Goal: Task Accomplishment & Management: Manage account settings

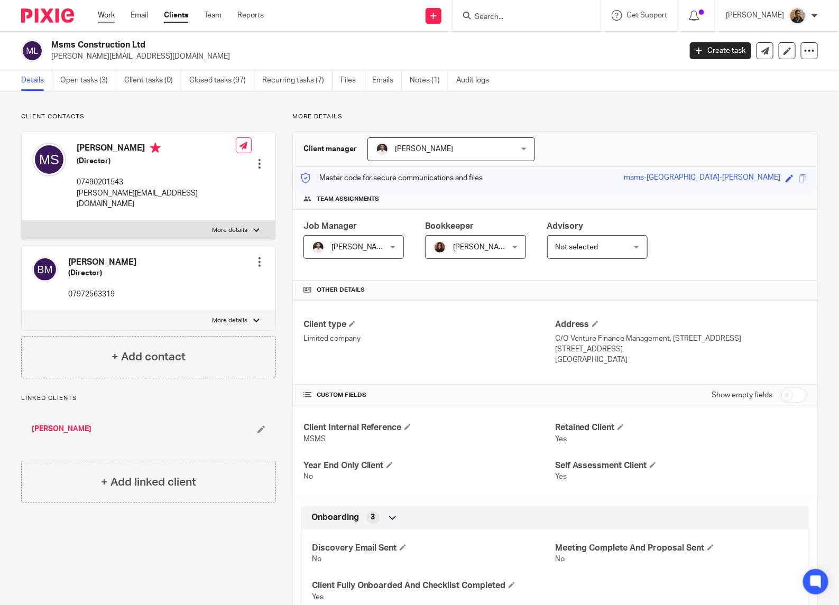
click at [110, 15] on link "Work" at bounding box center [106, 15] width 17 height 11
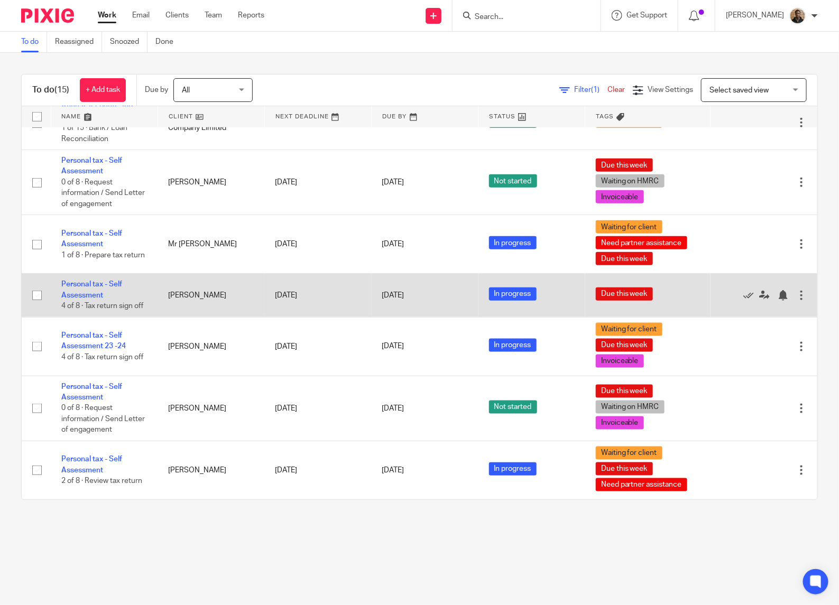
scroll to position [476, 0]
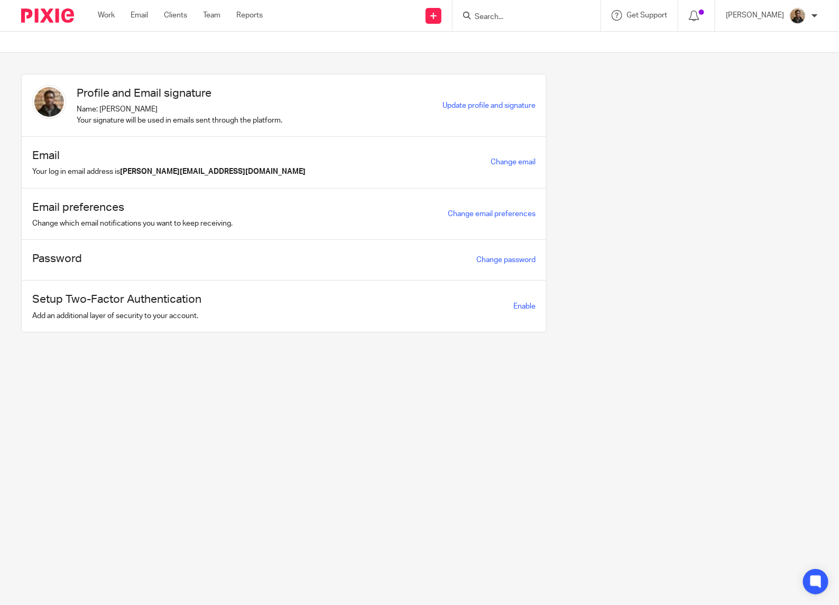
click at [510, 13] on input "Search" at bounding box center [520, 18] width 95 height 10
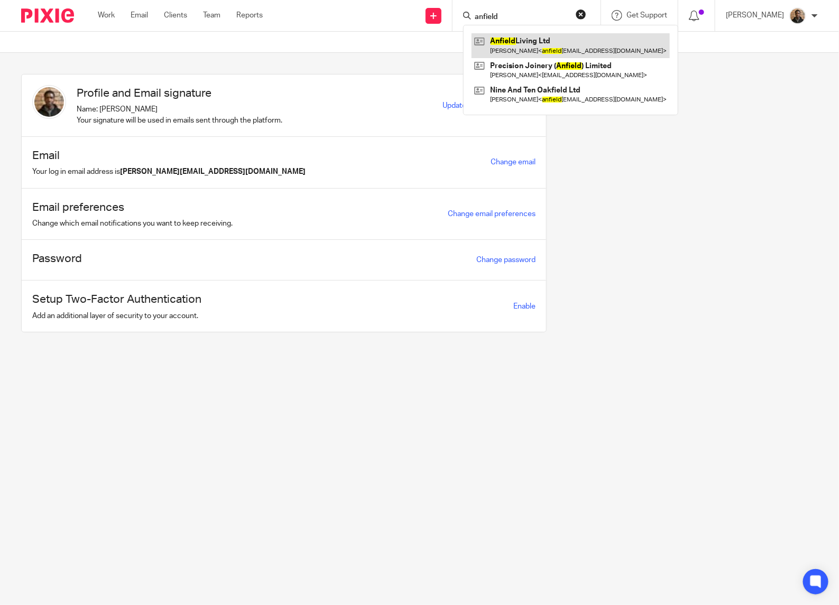
type input "anfield"
click at [532, 52] on link at bounding box center [570, 45] width 198 height 24
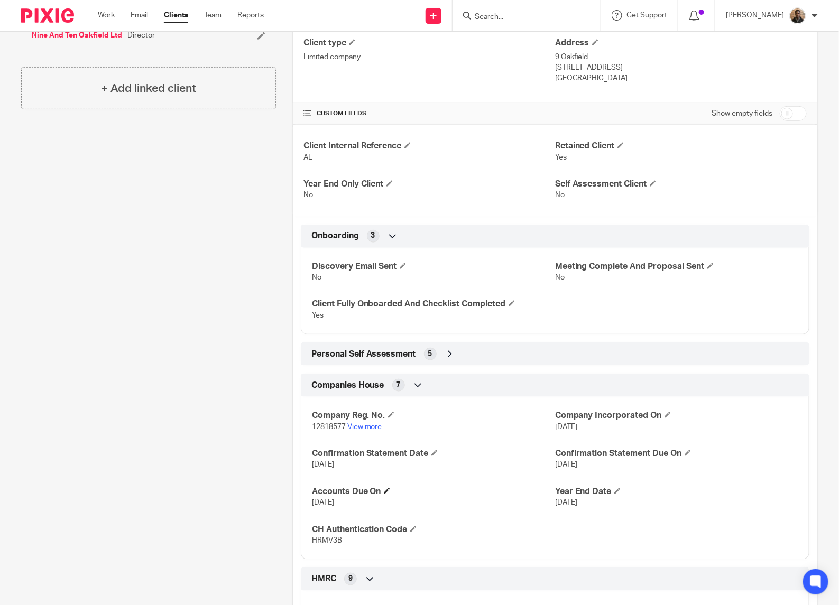
scroll to position [396, 0]
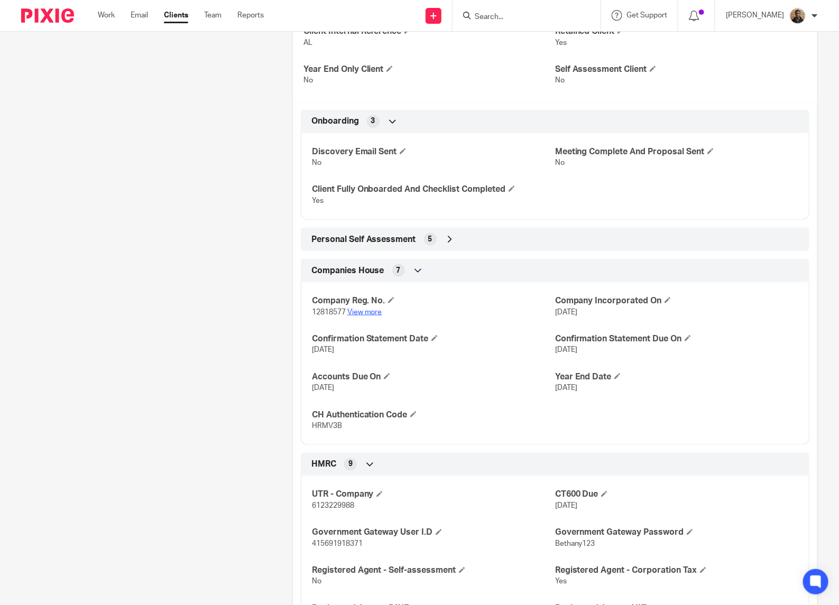
click at [374, 315] on link "View more" at bounding box center [364, 312] width 35 height 7
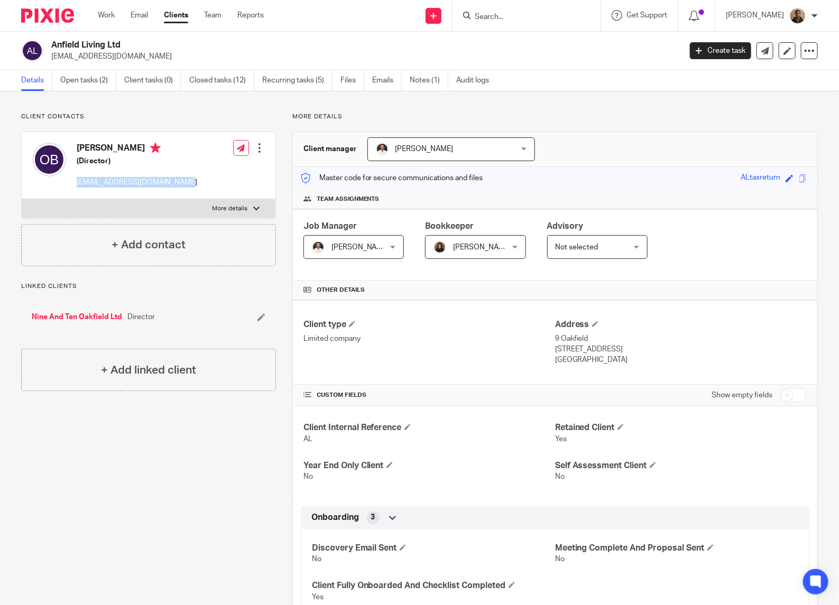
drag, startPoint x: 76, startPoint y: 181, endPoint x: 175, endPoint y: 179, distance: 99.9
click at [175, 179] on div "Olivia Battle-Williams (Director) anfieldlivingl4@hotmail.com" at bounding box center [114, 165] width 165 height 56
drag, startPoint x: 175, startPoint y: 179, endPoint x: 136, endPoint y: 178, distance: 39.6
copy p "[EMAIL_ADDRESS][DOMAIN_NAME]"
click at [94, 79] on link "Open tasks (2)" at bounding box center [88, 80] width 56 height 21
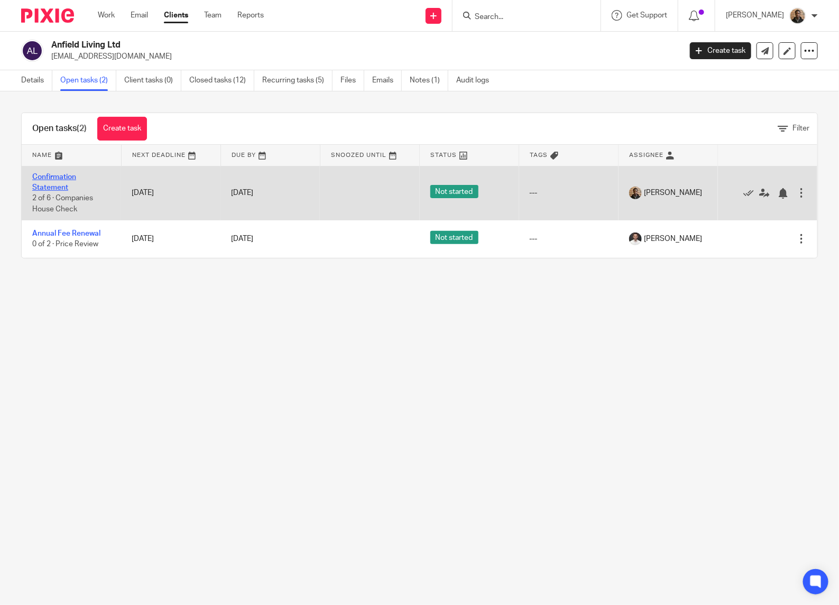
click at [42, 186] on link "Confirmation Statement" at bounding box center [54, 182] width 44 height 18
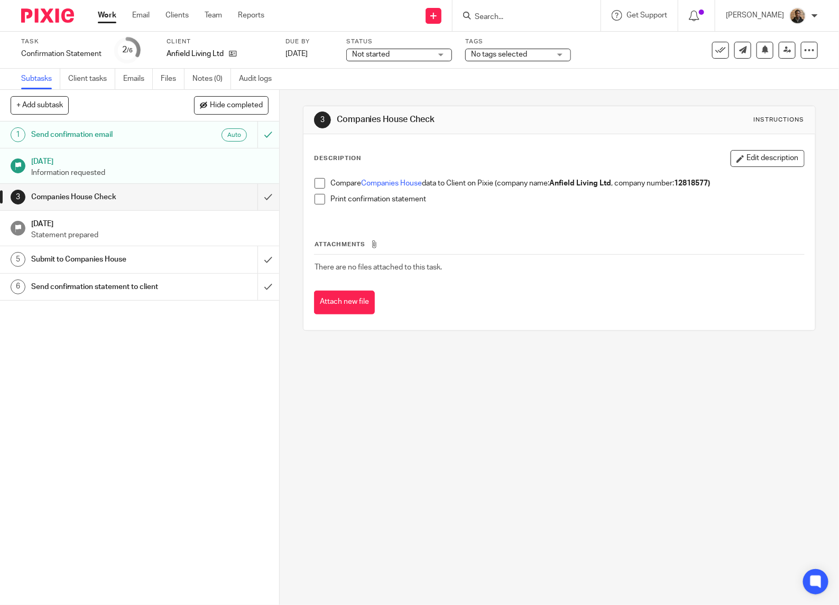
click at [314, 183] on span at bounding box center [319, 183] width 11 height 11
click at [318, 197] on span at bounding box center [319, 199] width 11 height 11
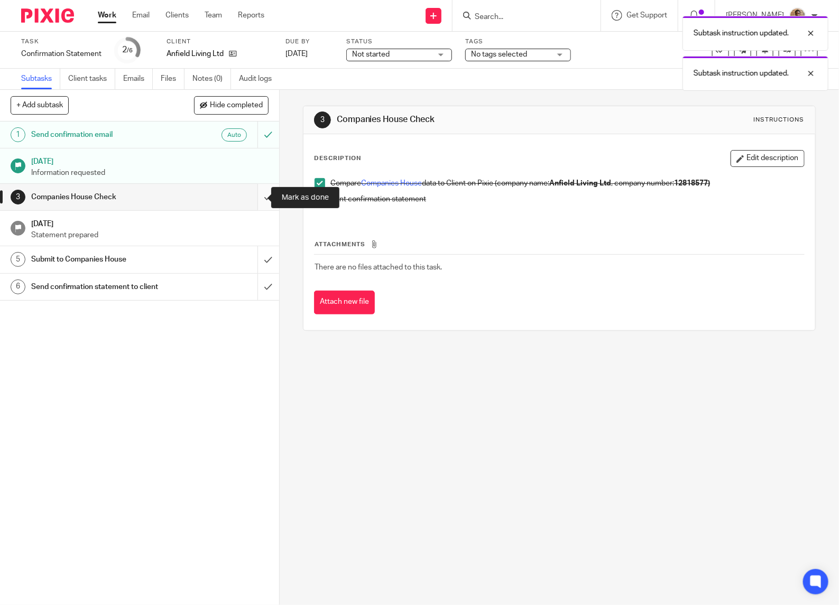
click at [257, 198] on input "submit" at bounding box center [139, 197] width 279 height 26
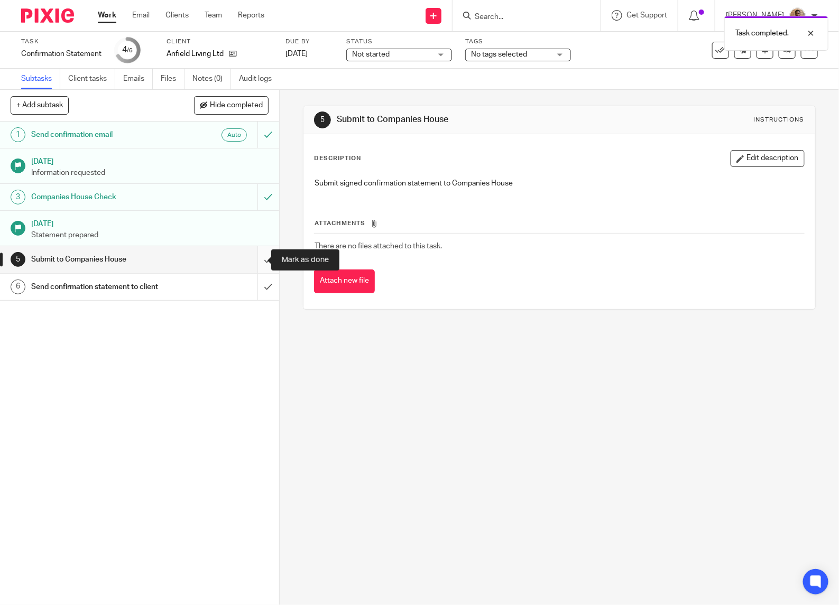
click at [248, 262] on input "submit" at bounding box center [139, 259] width 279 height 26
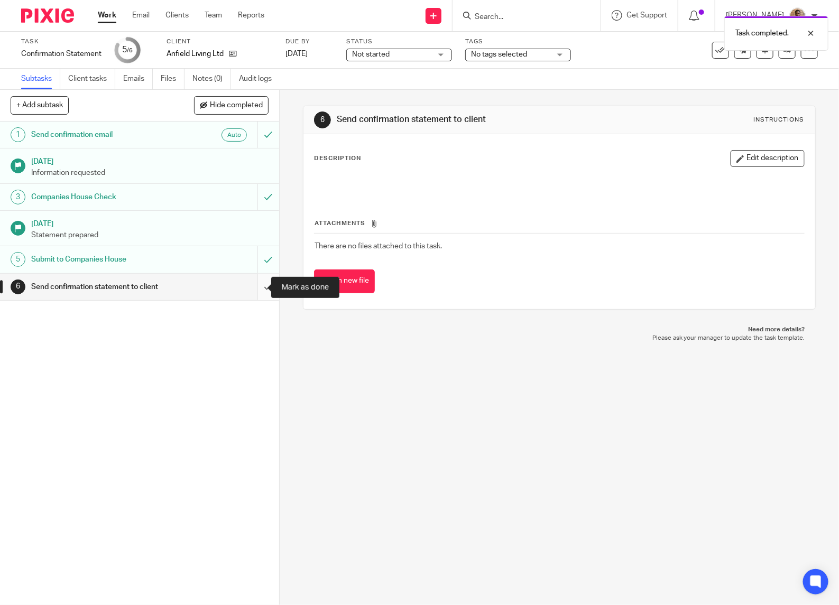
click at [258, 284] on input "submit" at bounding box center [139, 287] width 279 height 26
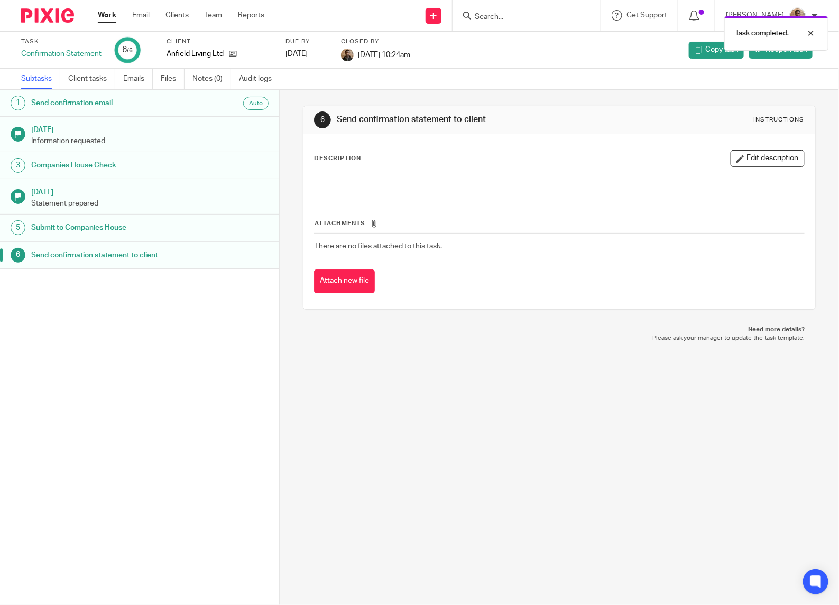
click at [500, 14] on div "Task completed." at bounding box center [624, 31] width 409 height 40
click at [500, 14] on input "Search" at bounding box center [520, 18] width 95 height 10
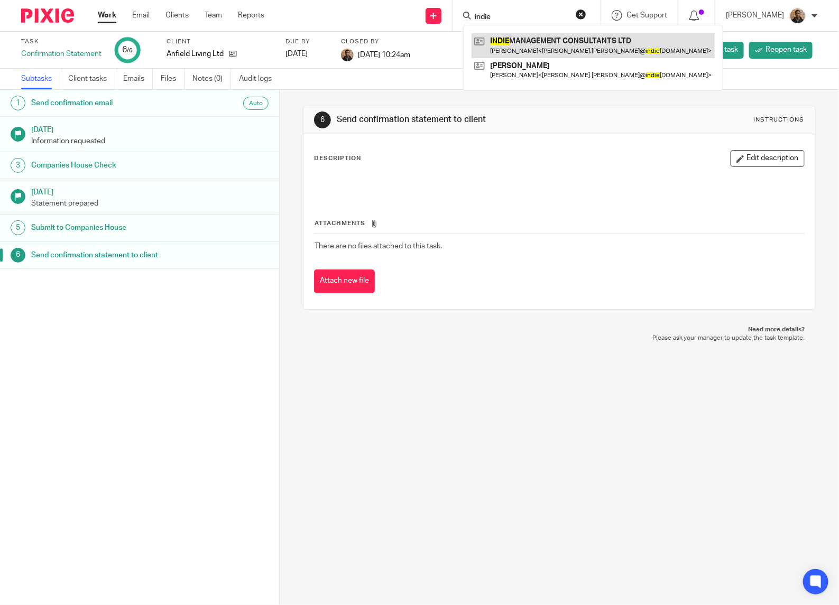
type input "indie"
click at [551, 42] on link at bounding box center [592, 45] width 243 height 24
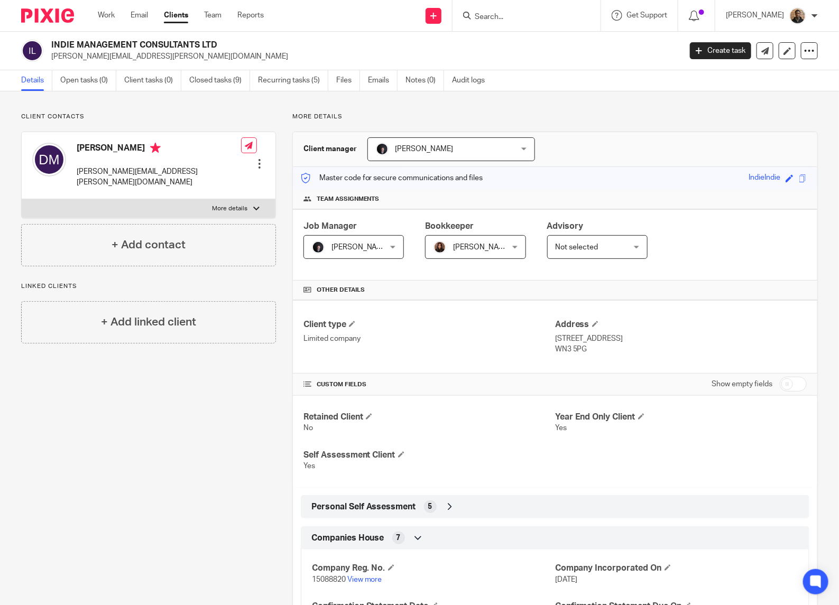
drag, startPoint x: 51, startPoint y: 57, endPoint x: 228, endPoint y: 56, distance: 177.0
click at [228, 56] on p "[PERSON_NAME][EMAIL_ADDRESS][PERSON_NAME][DOMAIN_NAME]" at bounding box center [362, 56] width 623 height 11
drag, startPoint x: 228, startPoint y: 56, endPoint x: 212, endPoint y: 54, distance: 15.4
copy p "[PERSON_NAME][EMAIL_ADDRESS][PERSON_NAME][DOMAIN_NAME]"
click at [145, 113] on p "Client contacts" at bounding box center [148, 117] width 255 height 8
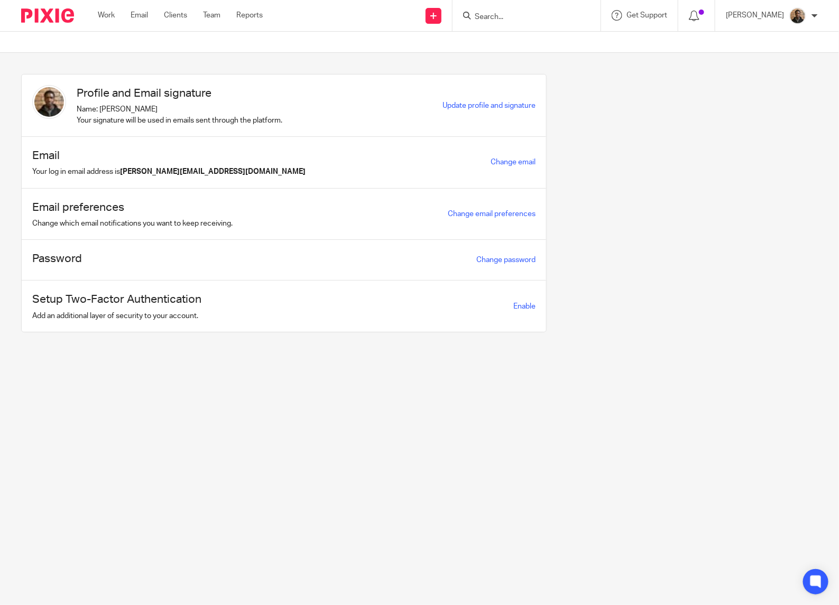
click at [350, 390] on main "Profile and Email signature Name: [PERSON_NAME] Your signature will be used in …" at bounding box center [419, 302] width 839 height 605
click at [114, 14] on link "Work" at bounding box center [106, 15] width 17 height 11
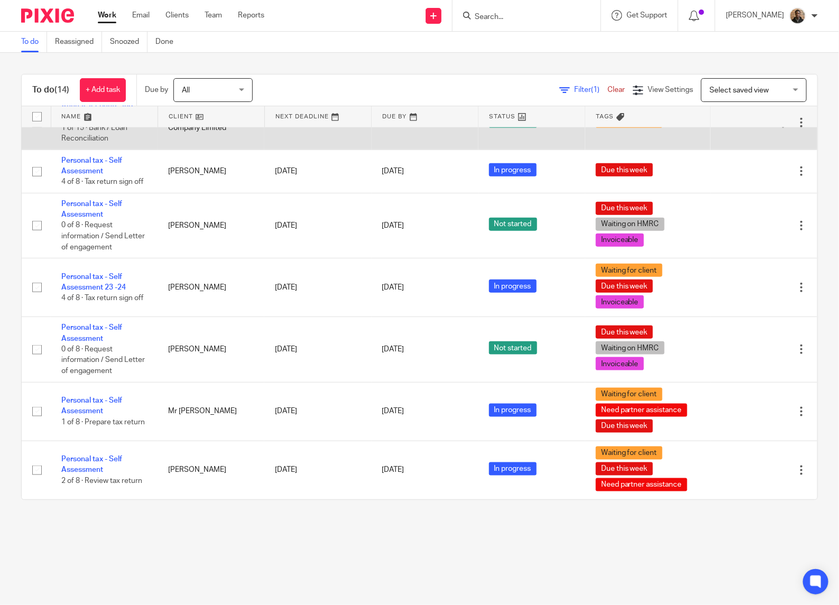
scroll to position [422, 0]
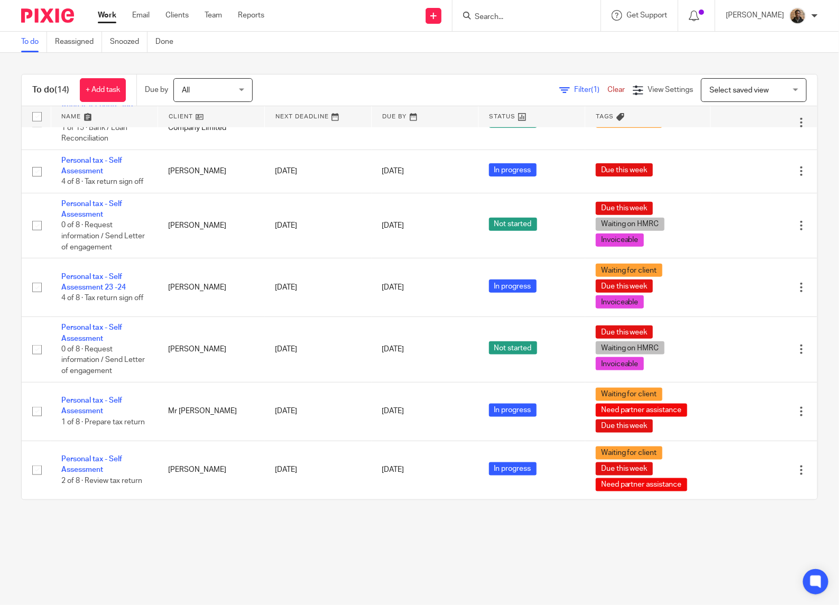
click at [505, 14] on input "Search" at bounding box center [520, 18] width 95 height 10
type input "[PERSON_NAME]"
click at [569, 59] on div "Majestic Design Solutions Ltd [PERSON_NAME] < [PERSON_NAME][EMAIL_ADDRESS][DOMA…" at bounding box center [585, 45] width 244 height 41
click at [571, 48] on link at bounding box center [584, 45] width 227 height 24
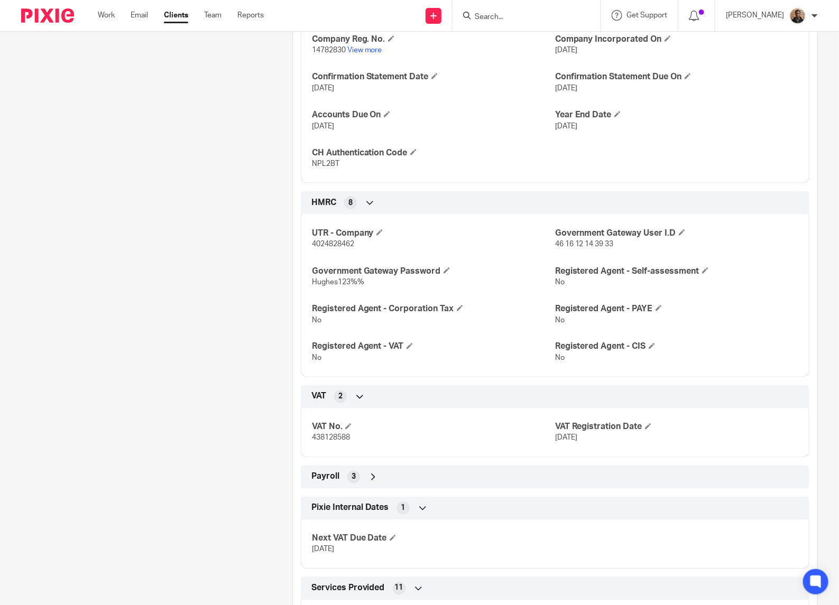
scroll to position [528, 0]
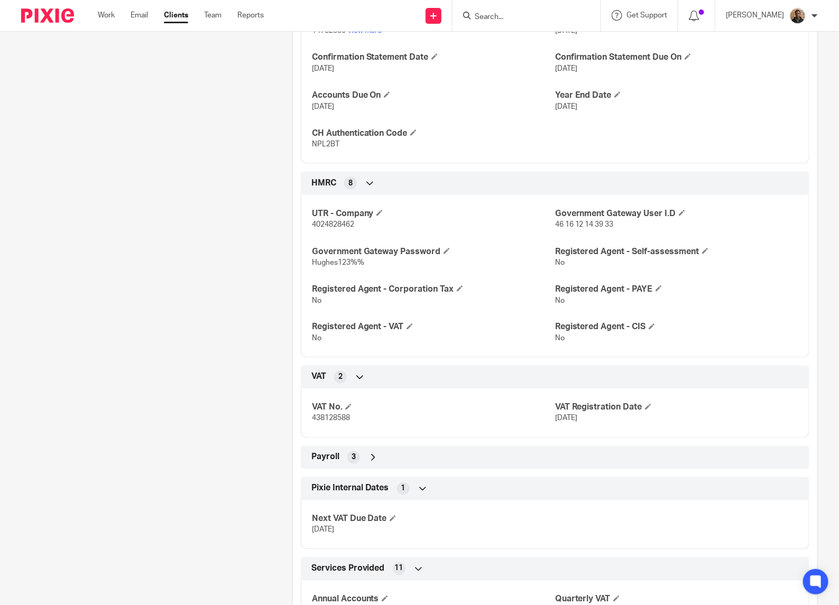
click at [563, 228] on span "46 16 12 14 39 33" at bounding box center [584, 224] width 59 height 7
drag, startPoint x: 563, startPoint y: 237, endPoint x: 606, endPoint y: 240, distance: 43.0
click at [606, 240] on div "UTR - Company 4024828462 Government Gateway User I.D 46 16 12 14 39 33 Governme…" at bounding box center [555, 272] width 508 height 171
drag, startPoint x: 606, startPoint y: 240, endPoint x: 630, endPoint y: 240, distance: 23.8
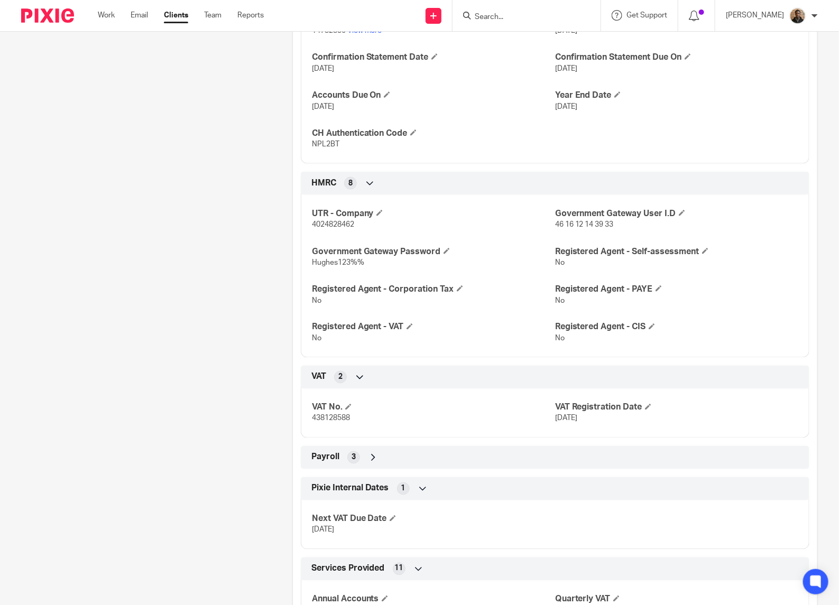
click at [630, 230] on p "46 16 12 14 39 33" at bounding box center [676, 224] width 243 height 11
drag, startPoint x: 549, startPoint y: 236, endPoint x: 630, endPoint y: 244, distance: 82.3
click at [630, 244] on div "UTR - Company 4024828462 Government Gateway User I.D 46 16 12 14 39 33 Governme…" at bounding box center [555, 272] width 508 height 171
drag, startPoint x: 630, startPoint y: 244, endPoint x: 598, endPoint y: 238, distance: 32.8
copy span "46 16 12 14 39 33"
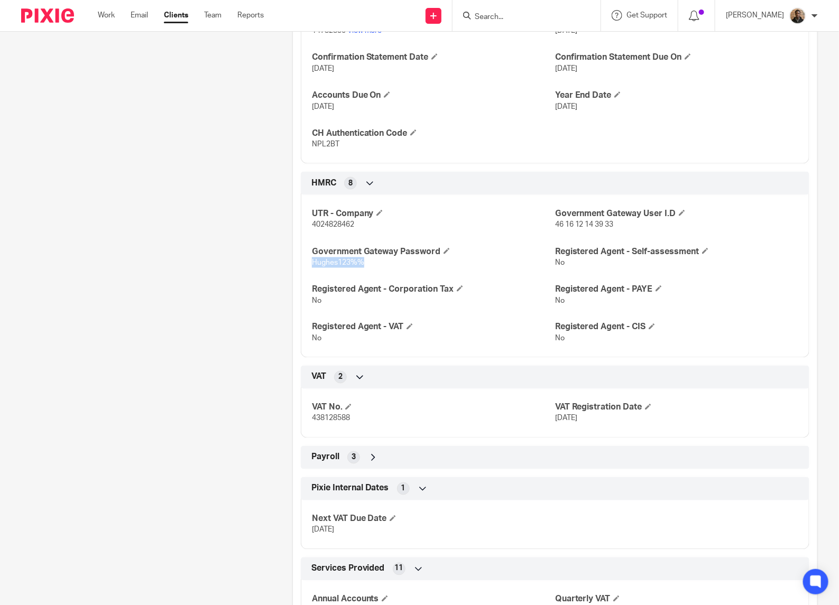
drag, startPoint x: 306, startPoint y: 275, endPoint x: 362, endPoint y: 285, distance: 56.4
click at [362, 285] on div "UTR - Company 4024828462 Government Gateway User I.D 46 16 12 14 39 33 Governme…" at bounding box center [555, 272] width 508 height 171
drag, startPoint x: 362, startPoint y: 285, endPoint x: 350, endPoint y: 276, distance: 15.4
copy span "Hughes123%%"
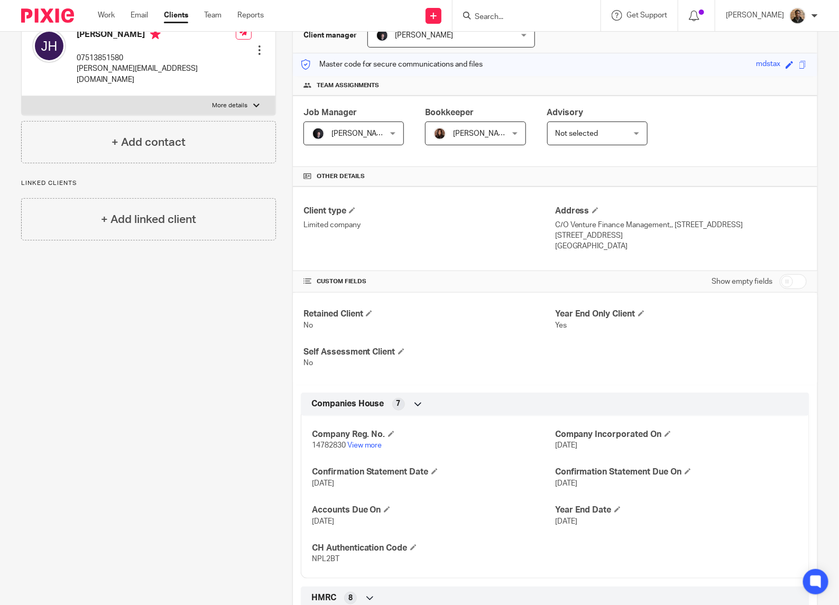
scroll to position [0, 0]
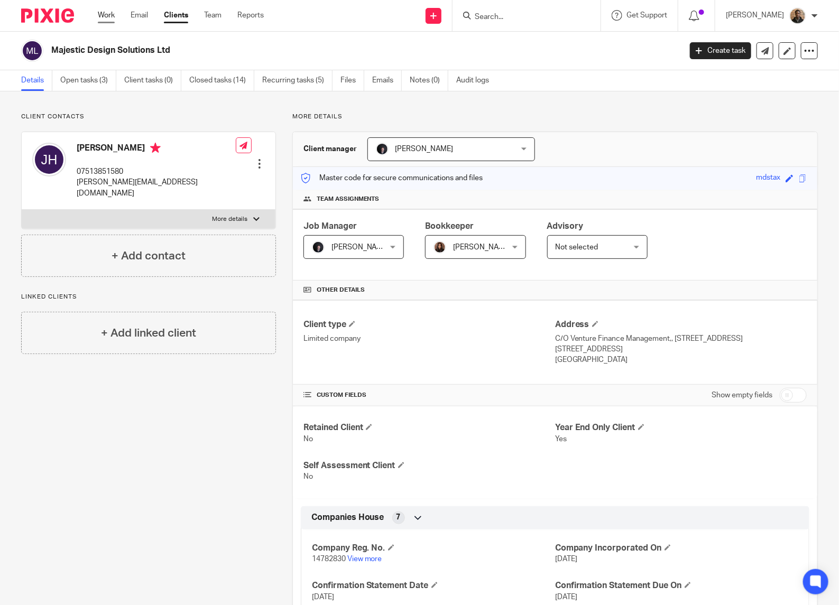
click at [104, 16] on link "Work" at bounding box center [106, 15] width 17 height 11
